Goal: Task Accomplishment & Management: Manage account settings

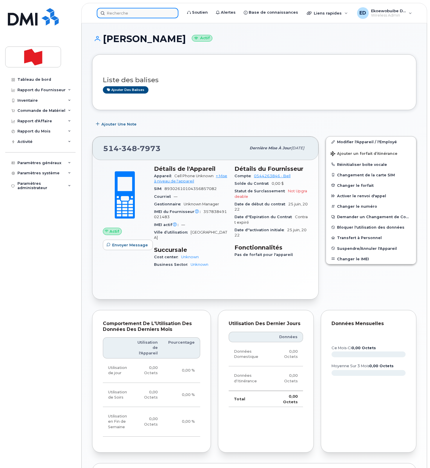
click at [122, 16] on input at bounding box center [138, 13] width 82 height 10
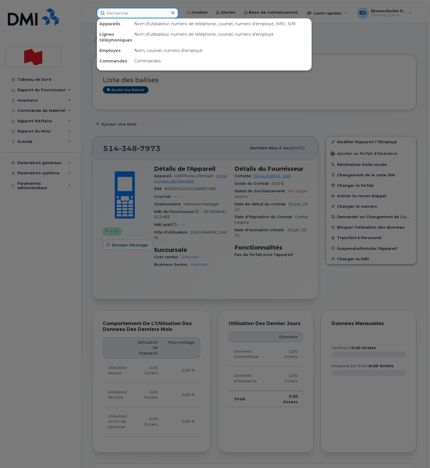
click at [124, 16] on input at bounding box center [138, 13] width 82 height 10
paste input "[PHONE_NUMBER]"
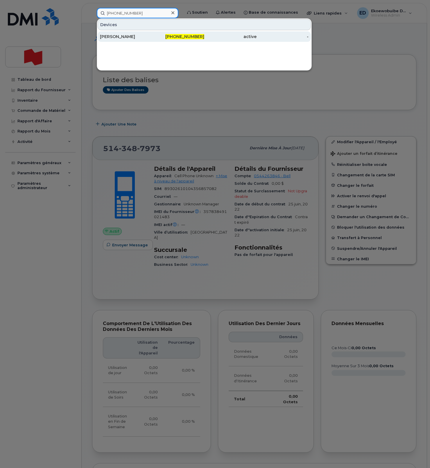
type input "[PHONE_NUMBER]"
click at [117, 38] on div "Nathalie Dubuc" at bounding box center [126, 37] width 52 height 6
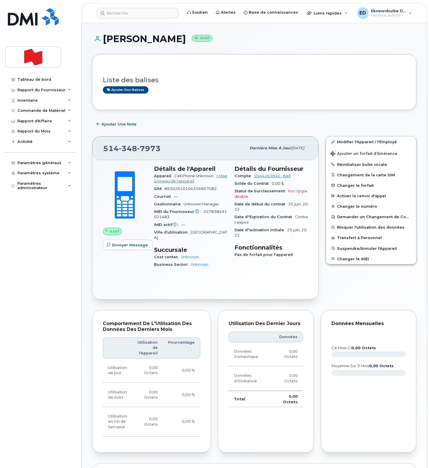
click at [282, 283] on div "Actif Envoyer Message Détails de l'Appareil Appareil Cell Phone Unknown + Mise …" at bounding box center [205, 229] width 226 height 139
click at [121, 16] on input at bounding box center [138, 13] width 82 height 10
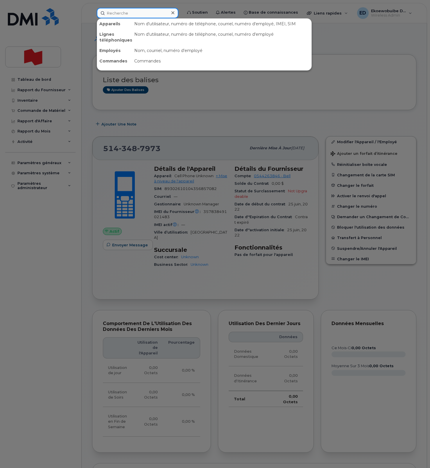
paste input "Stephane Morin"
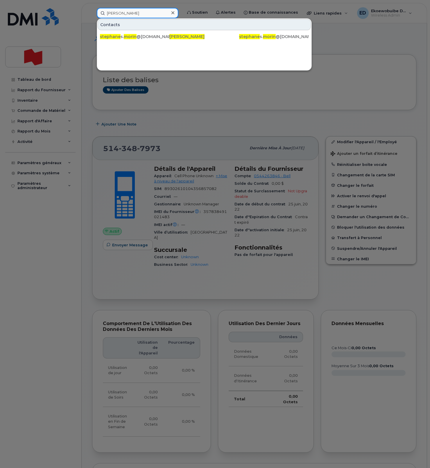
drag, startPoint x: 147, startPoint y: 13, endPoint x: 92, endPoint y: 13, distance: 55.0
click at [92, 13] on div "Stephane Morin Contacts stephane s. morin @bnc.ca STEPHANE MORIN stephane s. mo…" at bounding box center [137, 13] width 91 height 10
paste input "5142435876"
type input "5142435876"
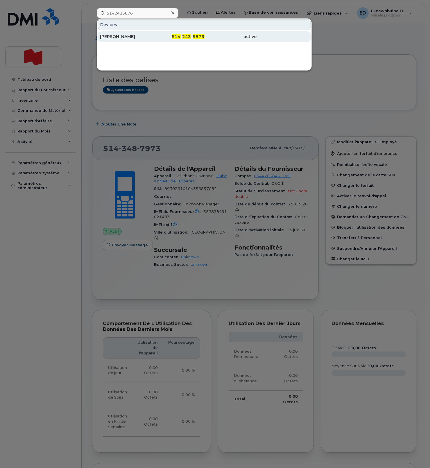
drag, startPoint x: 129, startPoint y: 35, endPoint x: 133, endPoint y: 37, distance: 4.2
click at [129, 35] on div "Stephane S Morin" at bounding box center [126, 37] width 52 height 6
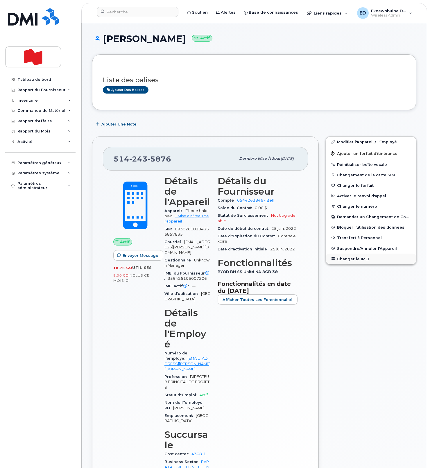
click at [355, 257] on button "Changer le IMEI" at bounding box center [371, 259] width 90 height 10
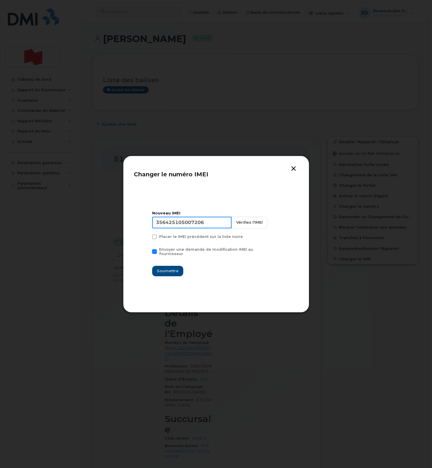
click at [206, 227] on input "356425105007206" at bounding box center [191, 223] width 79 height 12
click at [190, 228] on input "356425105007206" at bounding box center [191, 223] width 79 height 12
type input "354216331409403"
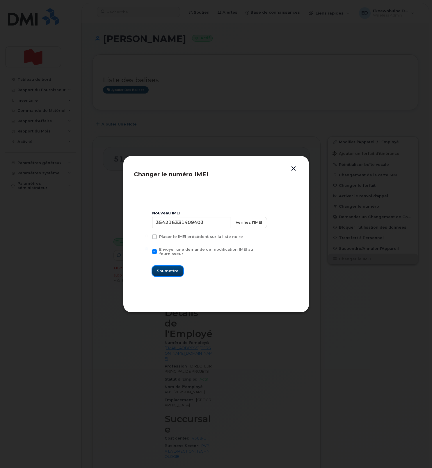
drag, startPoint x: 171, startPoint y: 269, endPoint x: 180, endPoint y: 270, distance: 9.1
click at [171, 269] on span "Soumettre" at bounding box center [168, 271] width 22 height 6
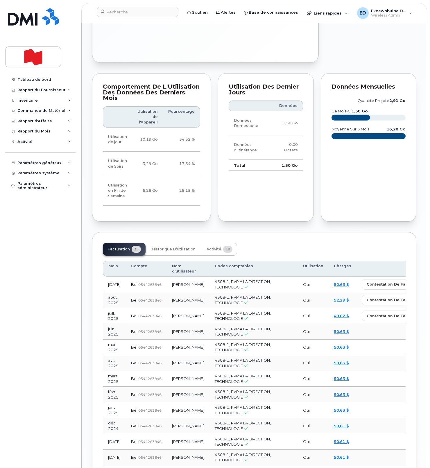
scroll to position [457, 0]
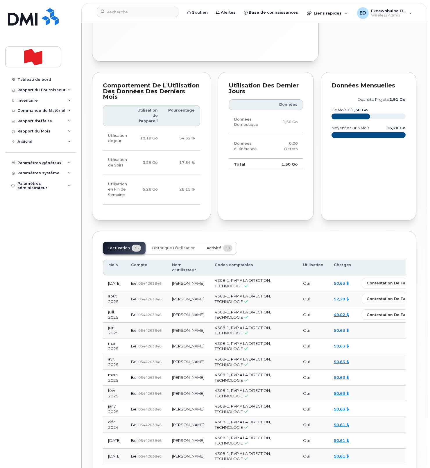
click at [212, 246] on span "Activité" at bounding box center [214, 248] width 15 height 5
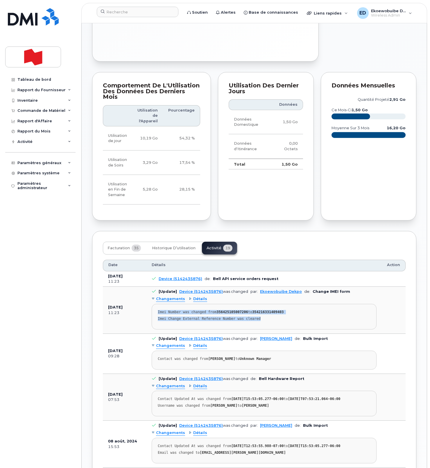
drag, startPoint x: 274, startPoint y: 266, endPoint x: 158, endPoint y: 256, distance: 115.9
click at [158, 304] on pre "Imei Number was changed from 356425105007206 to 354216331409403 Imei Change Ext…" at bounding box center [264, 317] width 225 height 26
copy pre "Imei Number was changed from 356425105007206 to 354216331409403 Imei Change Ext…"
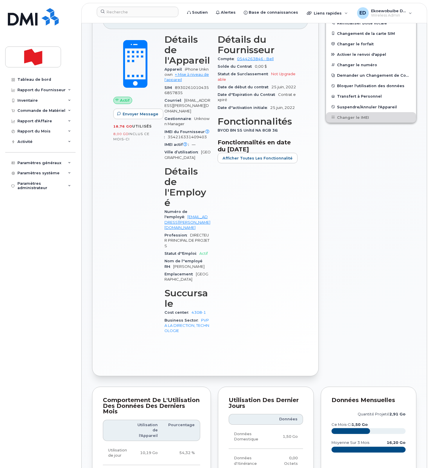
scroll to position [0, 0]
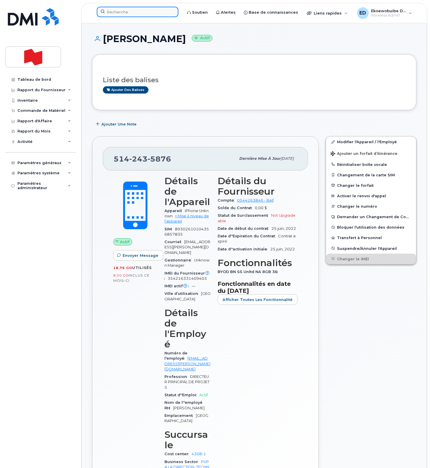
click at [118, 15] on input at bounding box center [138, 12] width 82 height 10
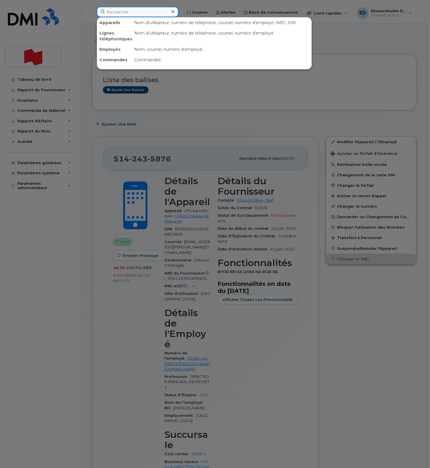
paste input "416-676-6949"
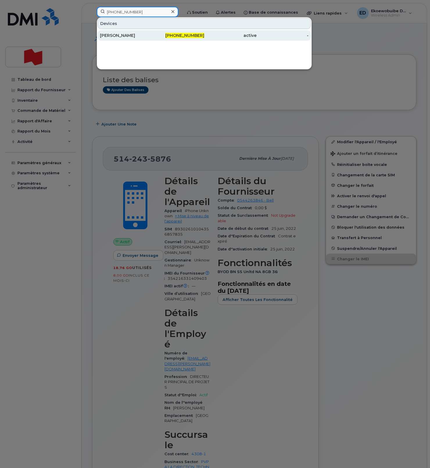
type input "416-676-6949"
click at [121, 37] on div "Mengfei Zhou" at bounding box center [126, 36] width 52 height 6
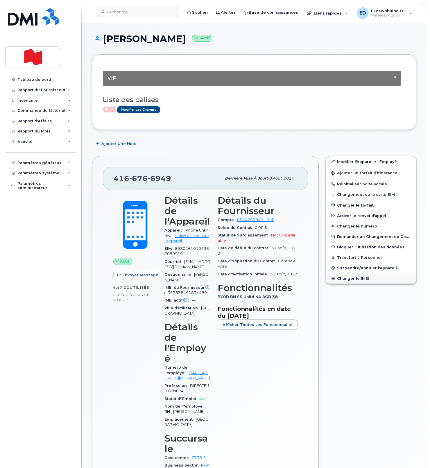
click at [345, 280] on button "Changer le IMEI" at bounding box center [371, 278] width 90 height 10
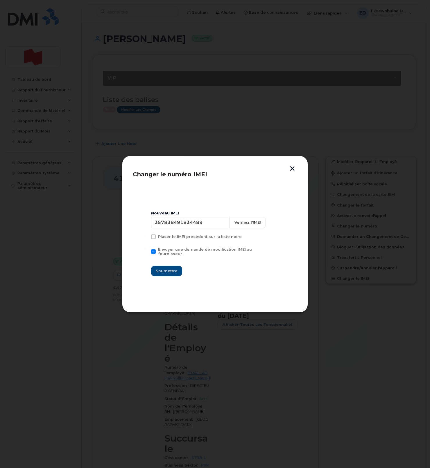
click at [290, 167] on button "button" at bounding box center [292, 169] width 9 height 6
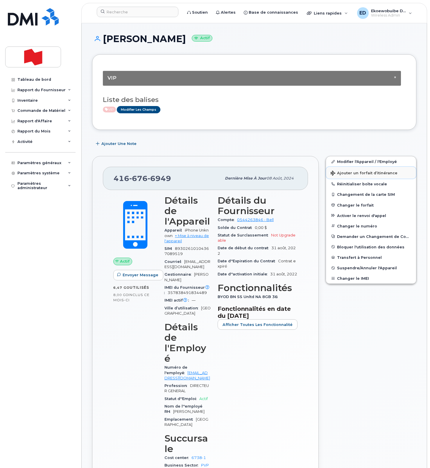
click at [340, 175] on span "Ajouter un forfait d’itinérance" at bounding box center [364, 174] width 67 height 6
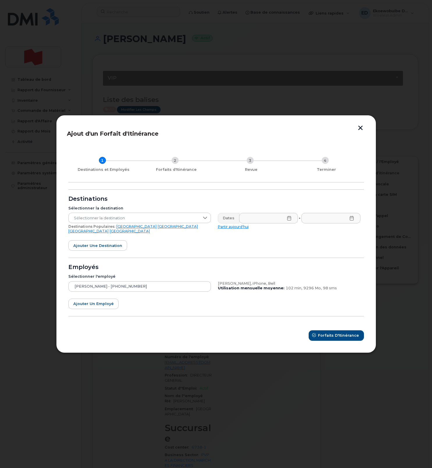
click at [108, 230] on link "Royaume-Uni" at bounding box center [88, 231] width 40 height 4
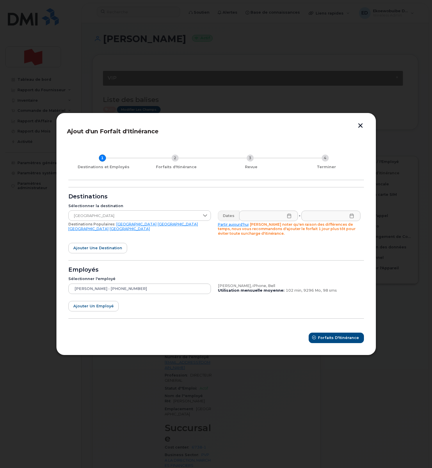
click at [287, 216] on icon at bounding box center [289, 216] width 5 height 5
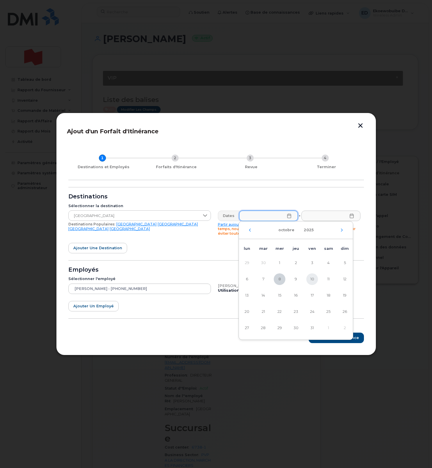
click at [311, 282] on span "10" at bounding box center [312, 280] width 12 height 12
type input "10/10/2025"
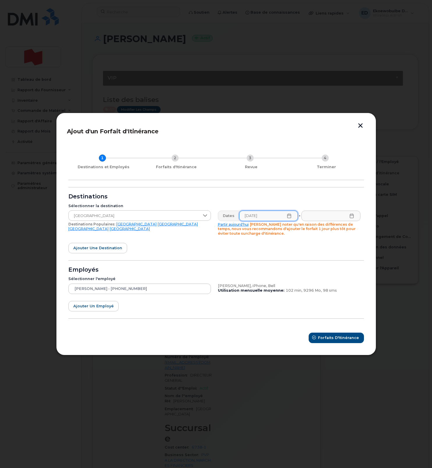
click at [352, 215] on icon at bounding box center [352, 216] width 4 height 5
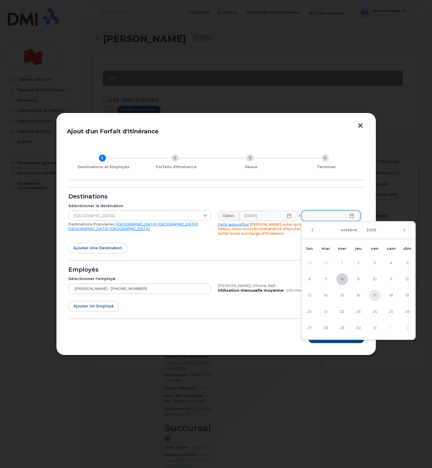
click at [377, 295] on span "17" at bounding box center [375, 296] width 12 height 12
type input "17/10/2025"
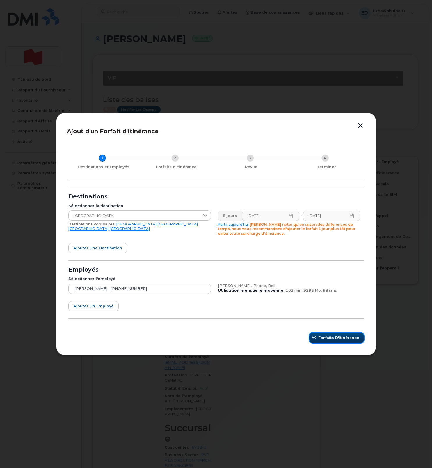
click at [330, 340] on span "Forfaits d'Itinérance" at bounding box center [338, 338] width 41 height 6
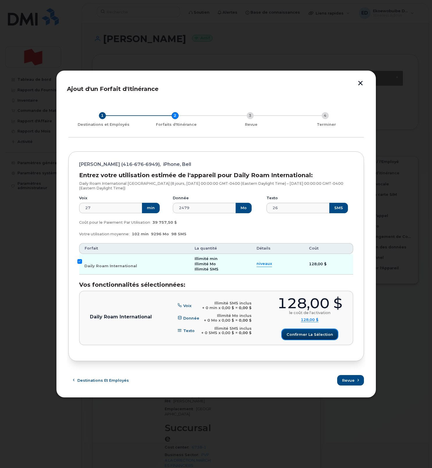
click at [289, 336] on span "Confirmer la sélection" at bounding box center [309, 335] width 47 height 6
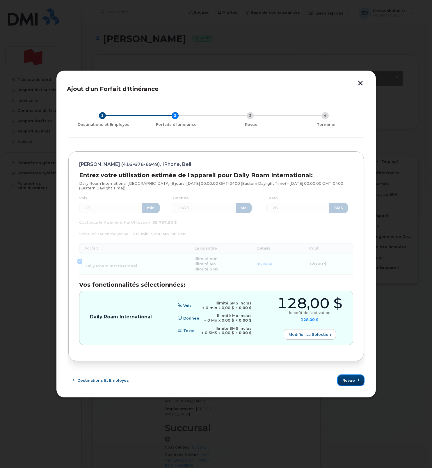
click at [344, 381] on span "Revue" at bounding box center [348, 381] width 13 height 6
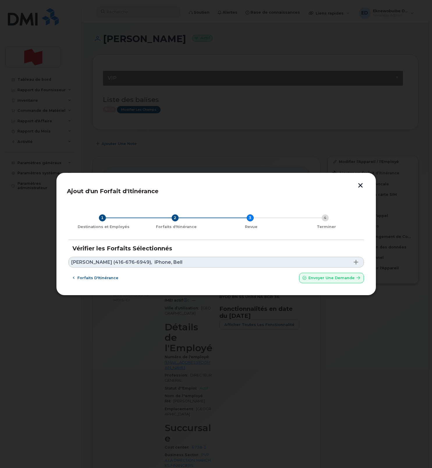
drag, startPoint x: 172, startPoint y: 261, endPoint x: 179, endPoint y: 265, distance: 7.6
click at [173, 262] on link "Mengfei Zhou (416-676-6949), iPhone, Bell" at bounding box center [215, 262] width 295 height 11
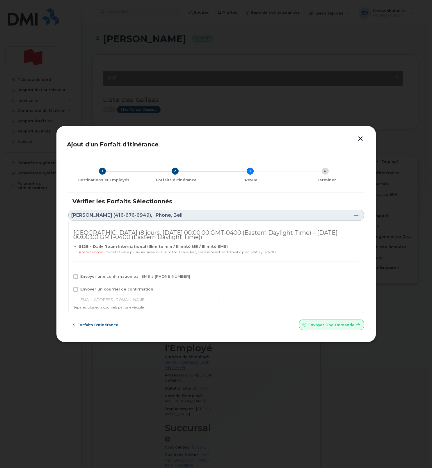
drag, startPoint x: 78, startPoint y: 278, endPoint x: 78, endPoint y: 286, distance: 8.7
click at [78, 278] on span at bounding box center [75, 276] width 5 height 5
click at [69, 277] on input "Envoyer une confirmation par SMS à 416-676-6949" at bounding box center [67, 275] width 3 height 3
checkbox input "true"
drag, startPoint x: 77, startPoint y: 289, endPoint x: 96, endPoint y: 259, distance: 34.9
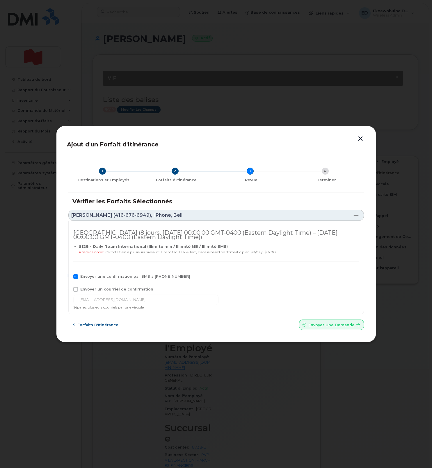
click at [77, 289] on span at bounding box center [75, 289] width 5 height 5
click at [69, 289] on input "Envoyer un courriel de confirmation" at bounding box center [67, 288] width 3 height 3
checkbox input "true"
drag, startPoint x: 180, startPoint y: 218, endPoint x: 174, endPoint y: 238, distance: 21.0
click at [180, 218] on link "Mengfei Zhou (416-676-6949), iPhone, Bell" at bounding box center [215, 215] width 295 height 11
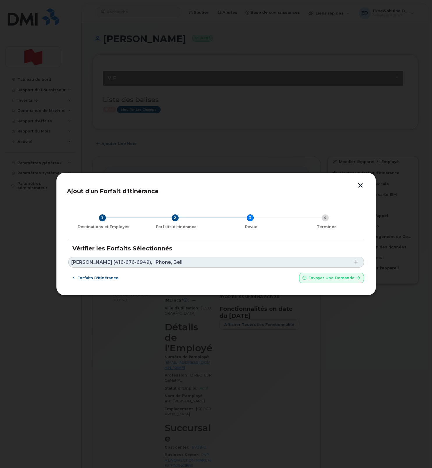
drag, startPoint x: 176, startPoint y: 262, endPoint x: 169, endPoint y: 276, distance: 15.5
click at [176, 262] on link "Mengfei Zhou (416-676-6949), iPhone, Bell" at bounding box center [215, 262] width 295 height 11
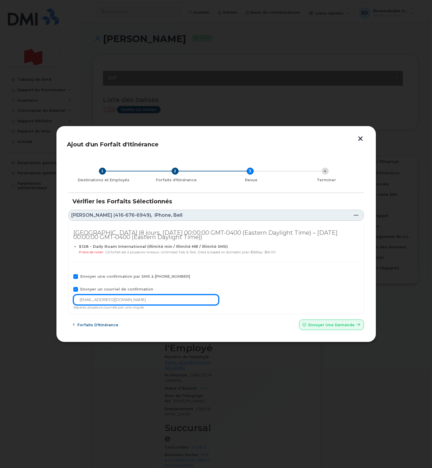
drag, startPoint x: 138, startPoint y: 299, endPoint x: 58, endPoint y: 299, distance: 80.0
click at [58, 299] on div "Ajout d'un Forfait d'Itinérance 1 Destinations et Employés 2 Forfaits d'Itinéra…" at bounding box center [216, 234] width 320 height 217
type input "solutions_mobiles@bnc.ca"
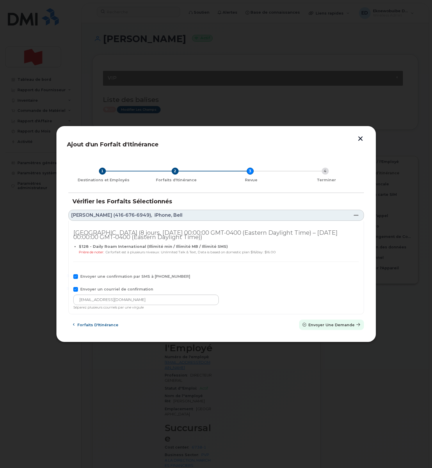
click at [330, 328] on button "Envoyer une Demande" at bounding box center [331, 325] width 65 height 10
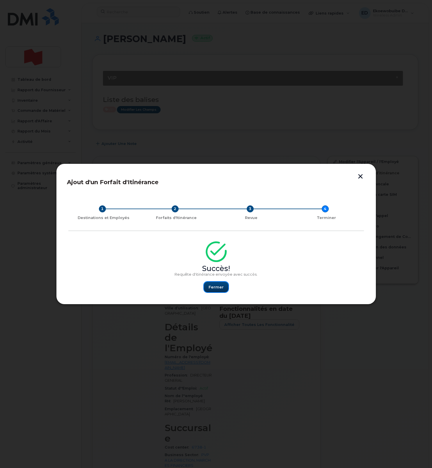
click at [217, 285] on span "Fermer" at bounding box center [215, 288] width 15 height 6
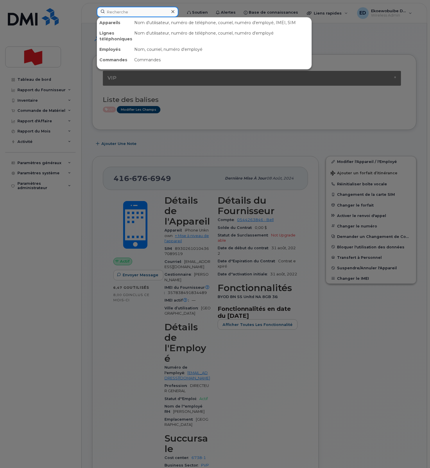
click at [126, 15] on input at bounding box center [138, 12] width 82 height 10
paste input "438-468-4544"
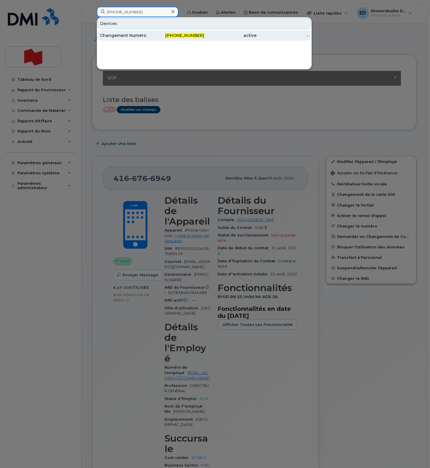
type input "438-468-4544"
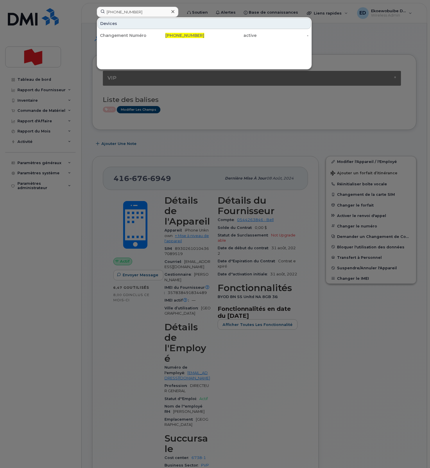
drag, startPoint x: 116, startPoint y: 34, endPoint x: 37, endPoint y: 86, distance: 94.7
click at [116, 34] on div "Changement Numéro" at bounding box center [126, 36] width 52 height 6
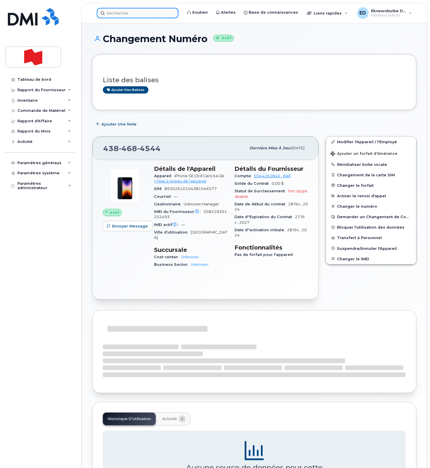
click at [123, 13] on input at bounding box center [138, 13] width 82 height 10
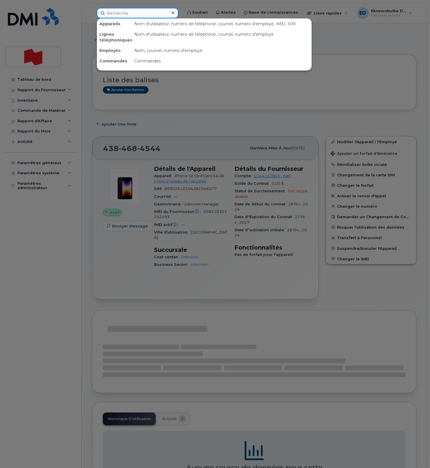
click at [123, 13] on input at bounding box center [138, 13] width 82 height 10
paste input "Gianni Mahut"
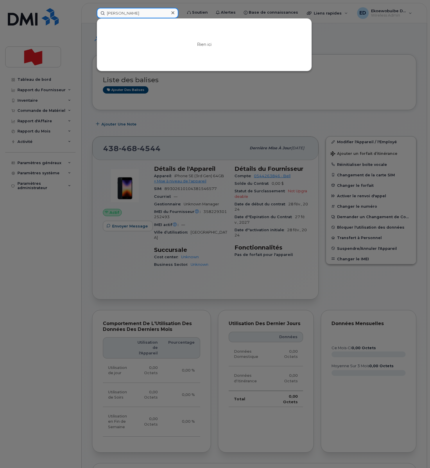
drag, startPoint x: 140, startPoint y: 15, endPoint x: 95, endPoint y: 14, distance: 45.1
click at [95, 14] on div "Gianni Mahut Rien ici" at bounding box center [137, 13] width 91 height 10
paste input "438-468-4544"
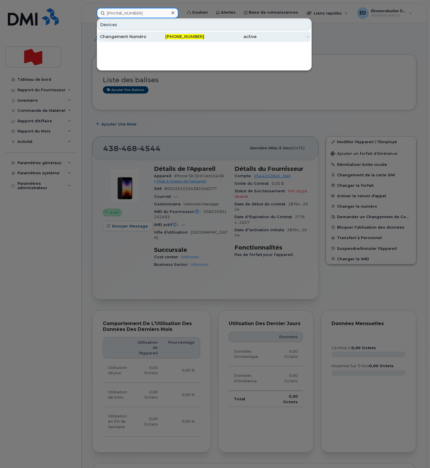
type input "438-468-4544"
click at [130, 35] on div "Changement Numéro" at bounding box center [126, 37] width 52 height 6
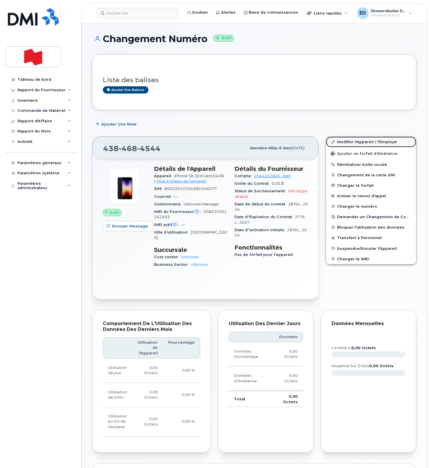
drag, startPoint x: 343, startPoint y: 143, endPoint x: 345, endPoint y: 145, distance: 3.5
click at [343, 143] on link "Modifier l'Appareil / l'Employé" at bounding box center [371, 142] width 90 height 10
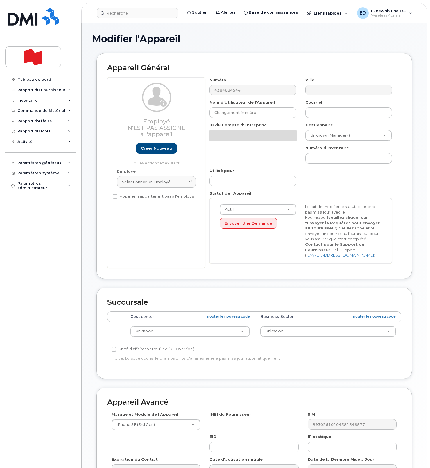
select select "22916206"
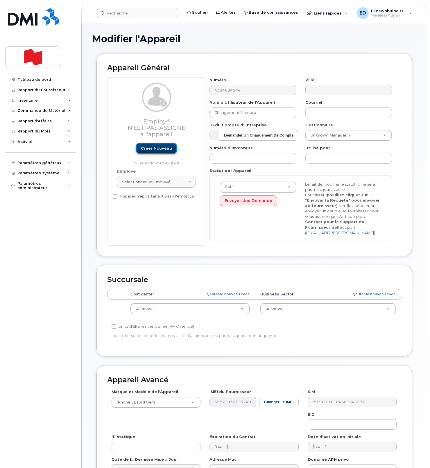
click at [158, 149] on link "Créer nouveau" at bounding box center [156, 148] width 41 height 11
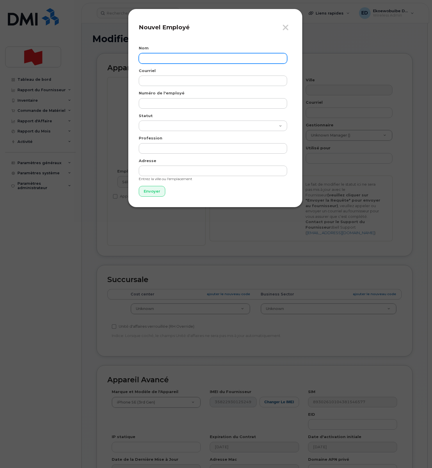
click at [156, 59] on input "text" at bounding box center [213, 58] width 148 height 10
paste input "[PERSON_NAME]"
type input "[PERSON_NAME]"
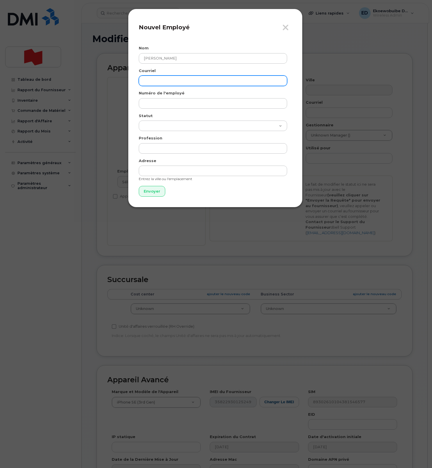
click at [158, 81] on input "email" at bounding box center [213, 81] width 148 height 10
paste input "[PERSON_NAME][EMAIL_ADDRESS][DOMAIN_NAME]"
type input "[PERSON_NAME][EMAIL_ADDRESS][DOMAIN_NAME]"
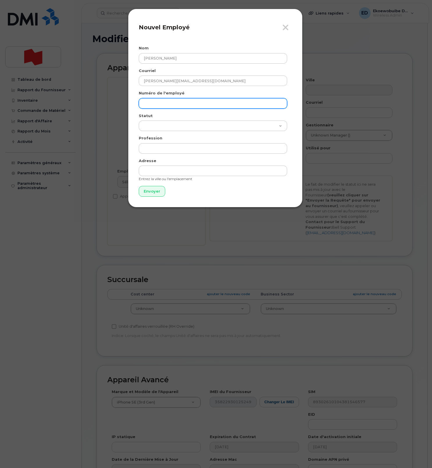
click at [159, 105] on input "text" at bounding box center [213, 103] width 148 height 10
paste input "[PERSON_NAME][EMAIL_ADDRESS][DOMAIN_NAME]"
type input "gianni.mahut@bnc.ca"
click at [157, 188] on input "Envoyer" at bounding box center [152, 191] width 26 height 11
type input "Envoyer"
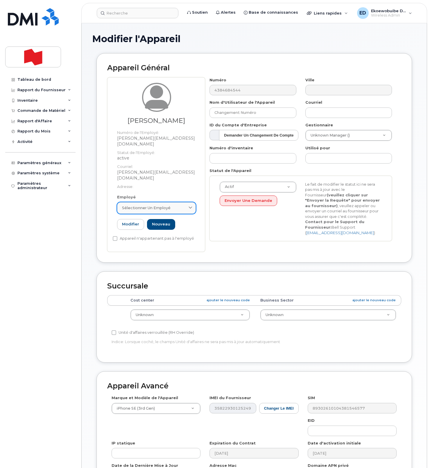
click at [181, 202] on link "Sélectionner un employé" at bounding box center [156, 208] width 79 height 12
paste input "gianni.mahut@bnc.ca"
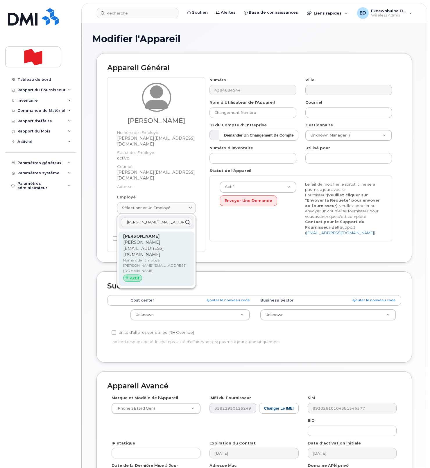
type input "gianni.mahut@bnc.ca"
click at [139, 240] on p "gianni.mahut@bnc.ca" at bounding box center [156, 249] width 67 height 18
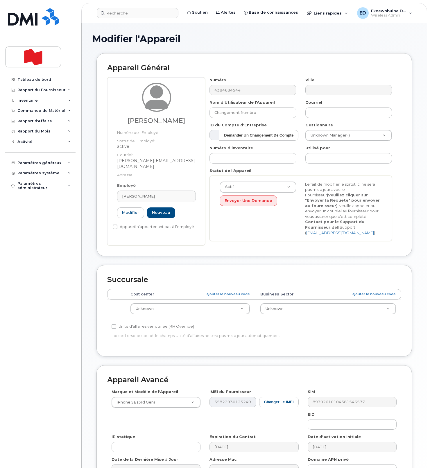
type input "gianni.mahut@bnc.ca"
type input "Gianni Mahut"
type input "gianni.mahut@bnc.ca"
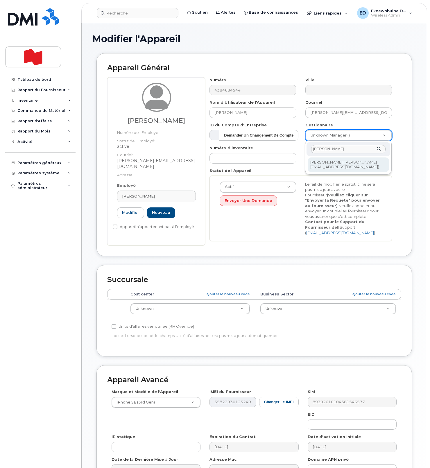
type input "Caroline Louat"
type input "1920377"
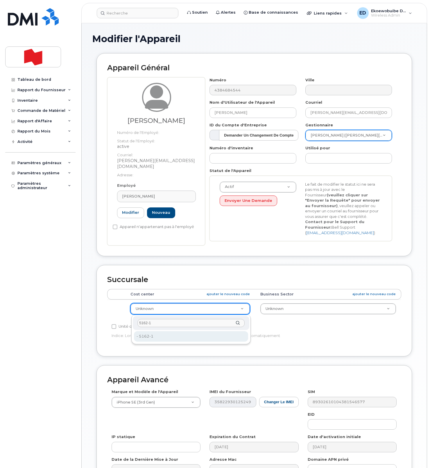
type input "5162-1"
type input "22916249"
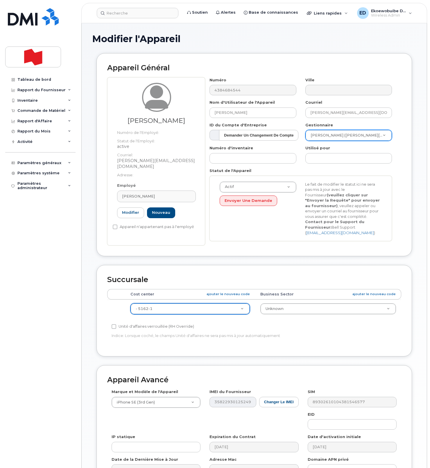
scroll to position [76, 0]
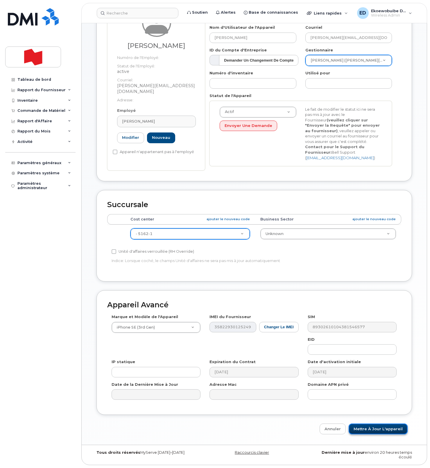
drag, startPoint x: 366, startPoint y: 429, endPoint x: 370, endPoint y: 433, distance: 5.8
click at [366, 429] on input "Mettre à jour l'appareil" at bounding box center [378, 429] width 59 height 11
type input "Sauvegarde..."
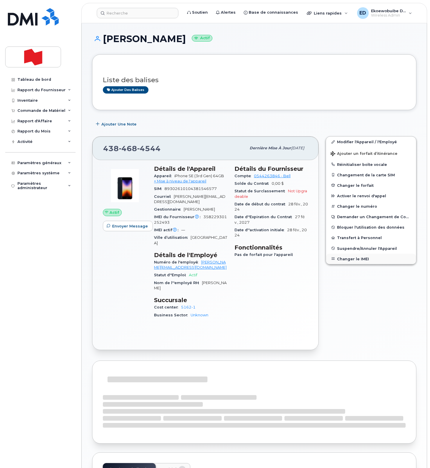
click at [350, 260] on button "Changer le IMEI" at bounding box center [371, 259] width 90 height 10
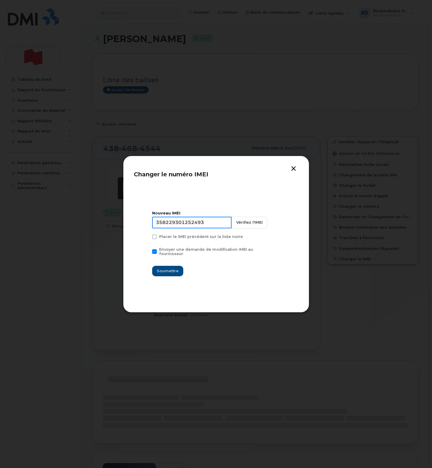
click at [204, 228] on input "358229301252493" at bounding box center [191, 223] width 79 height 12
type input "354216331226856"
click at [167, 269] on span "Soumettre" at bounding box center [168, 271] width 22 height 6
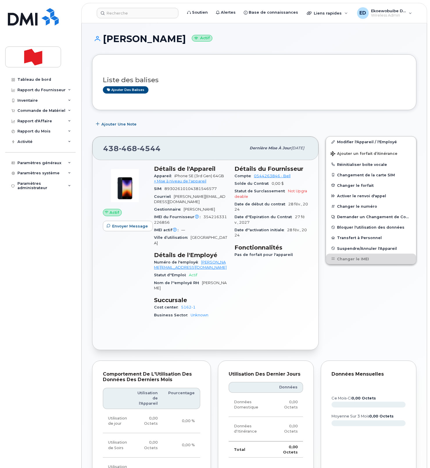
scroll to position [0, 0]
drag, startPoint x: 164, startPoint y: 150, endPoint x: 106, endPoint y: 151, distance: 58.7
click at [106, 151] on div "[PHONE_NUMBER]" at bounding box center [174, 148] width 143 height 12
copy span "[PHONE_NUMBER]"
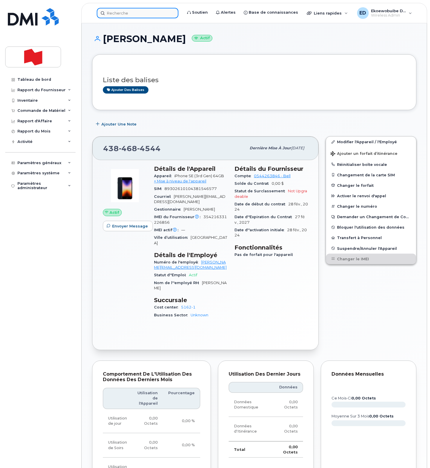
click at [142, 15] on input at bounding box center [138, 13] width 82 height 10
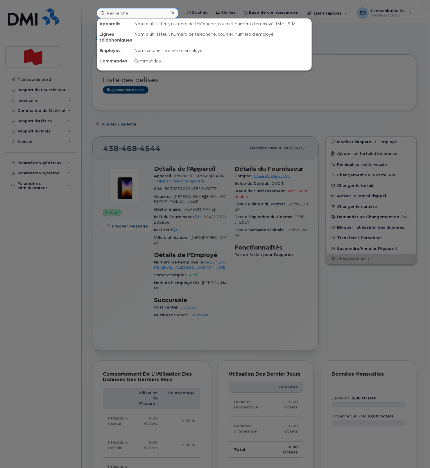
paste input "[PHONE_NUMBER]"
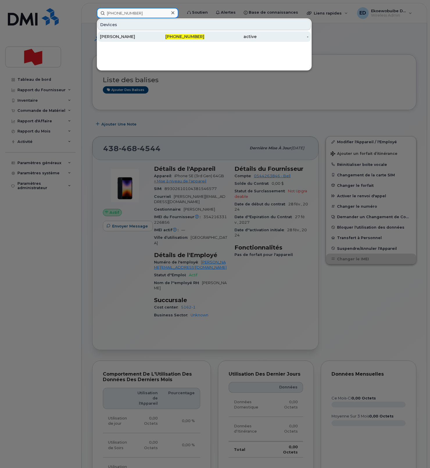
type input "[PHONE_NUMBER]"
click at [124, 39] on div "[PERSON_NAME]" at bounding box center [126, 37] width 52 height 6
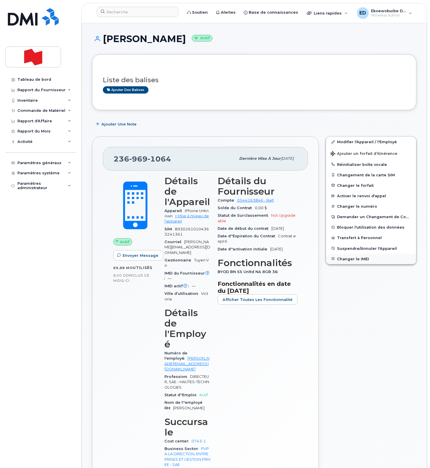
click at [346, 261] on button "Changer le IMEI" at bounding box center [371, 259] width 90 height 10
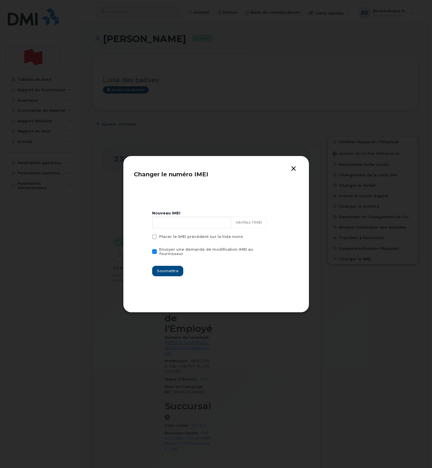
click at [291, 170] on button "button" at bounding box center [293, 169] width 9 height 6
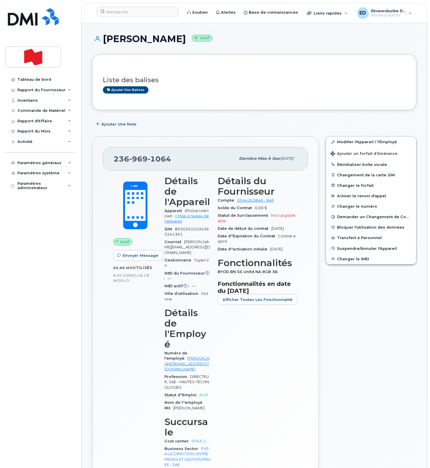
click at [149, 40] on h1 "[PERSON_NAME] Actif" at bounding box center [254, 39] width 324 height 10
copy h1 "Montian"
click at [348, 249] on span "Suspendre/Annuler l'Appareil" at bounding box center [367, 248] width 60 height 4
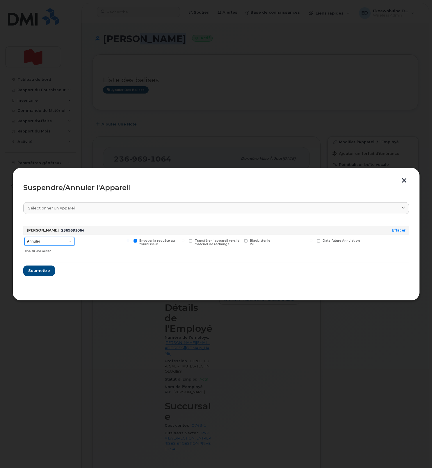
click at [67, 243] on select "Annuler Suspendre - Prolonger la suspension Suspendre - Tarif réduit Suspendre …" at bounding box center [49, 241] width 50 height 9
select select "[object Object]"
click at [24, 237] on select "Annuler Suspendre - Prolonger la suspension Suspendre - Tarif réduit Suspendre …" at bounding box center [49, 241] width 50 height 9
drag, startPoint x: 36, startPoint y: 272, endPoint x: 34, endPoint y: 276, distance: 3.5
click at [36, 272] on span "Soumettre" at bounding box center [39, 271] width 22 height 6
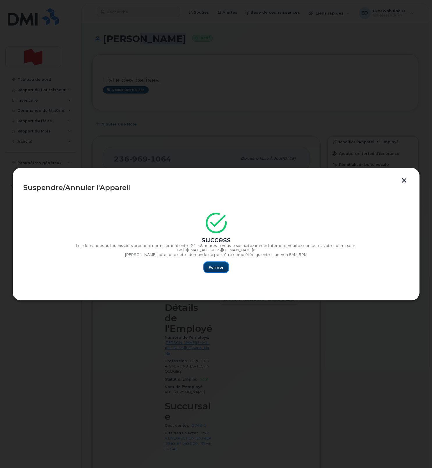
click at [213, 266] on span "Fermer" at bounding box center [215, 268] width 15 height 6
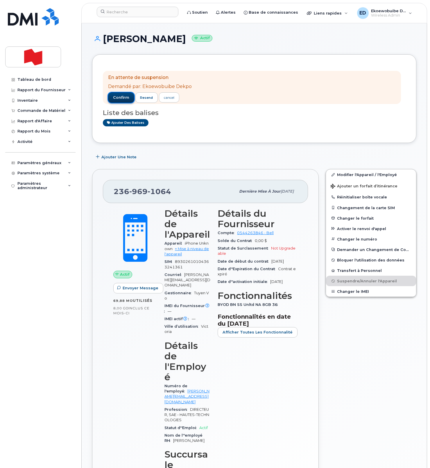
click at [120, 97] on span "confirm" at bounding box center [121, 97] width 16 height 5
